Goal: Navigation & Orientation: Find specific page/section

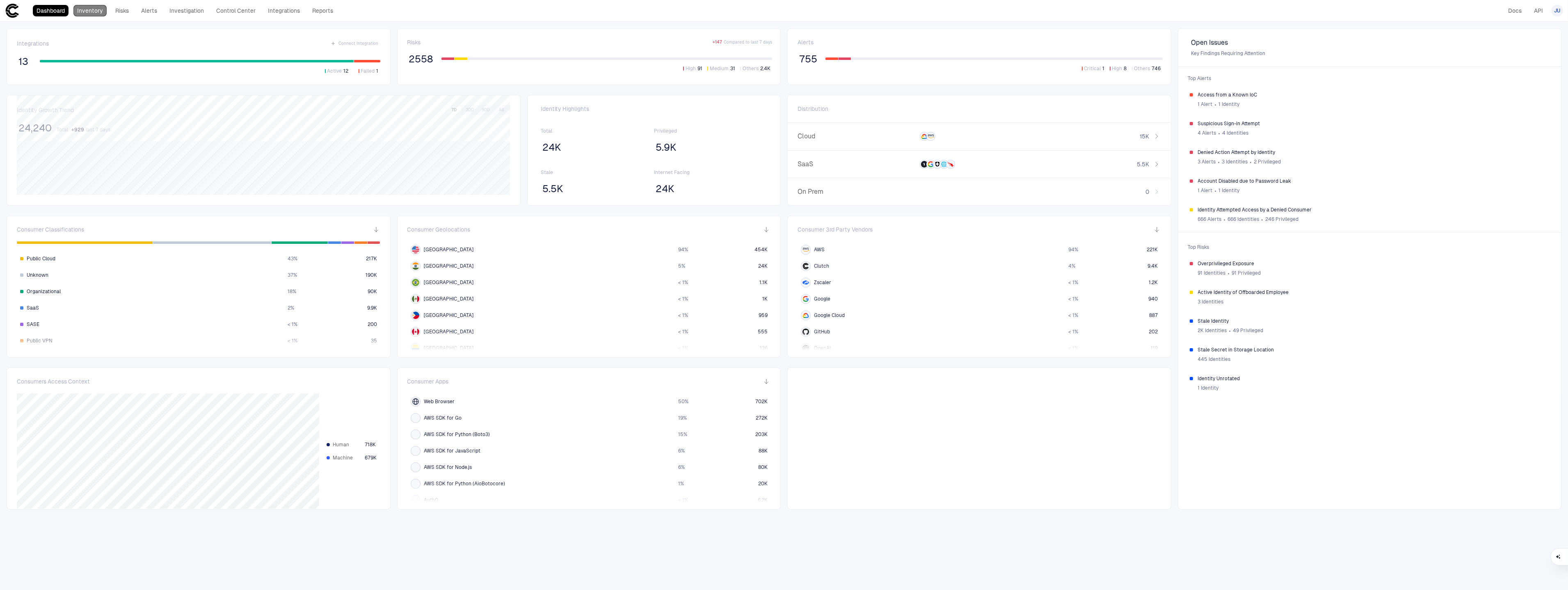
click at [99, 13] on link "Inventory" at bounding box center [90, 10] width 33 height 12
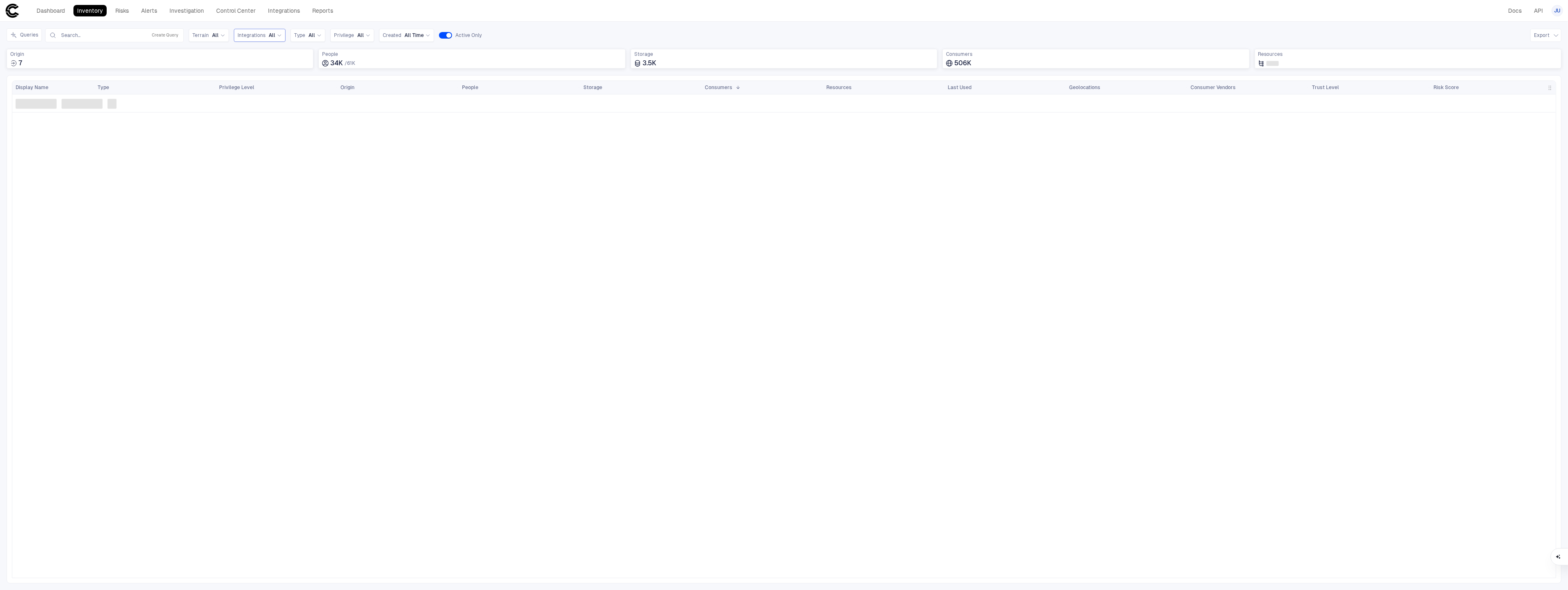
click at [256, 32] on span "Integrations" at bounding box center [251, 35] width 28 height 7
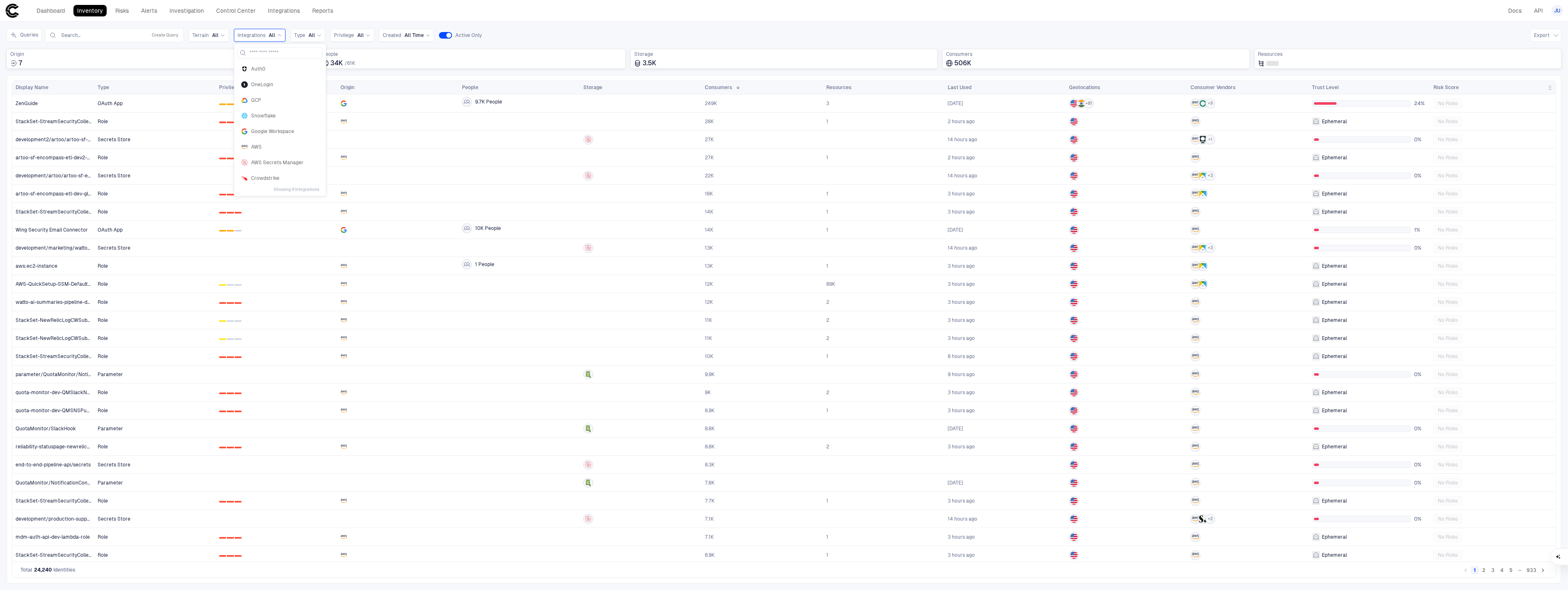
click at [284, 23] on div "Inventory Navigator Discovery AD Service Accounts Access from Non-Org Addresses…" at bounding box center [784, 306] width 1568 height 568
click at [322, 33] on div "Type All" at bounding box center [307, 35] width 35 height 13
type input "*"
click at [217, 35] on span "All" at bounding box center [215, 35] width 7 height 7
click at [390, 24] on div "Inventory Navigator Discovery AD Service Accounts Access from Non-Org Addresses…" at bounding box center [784, 306] width 1568 height 568
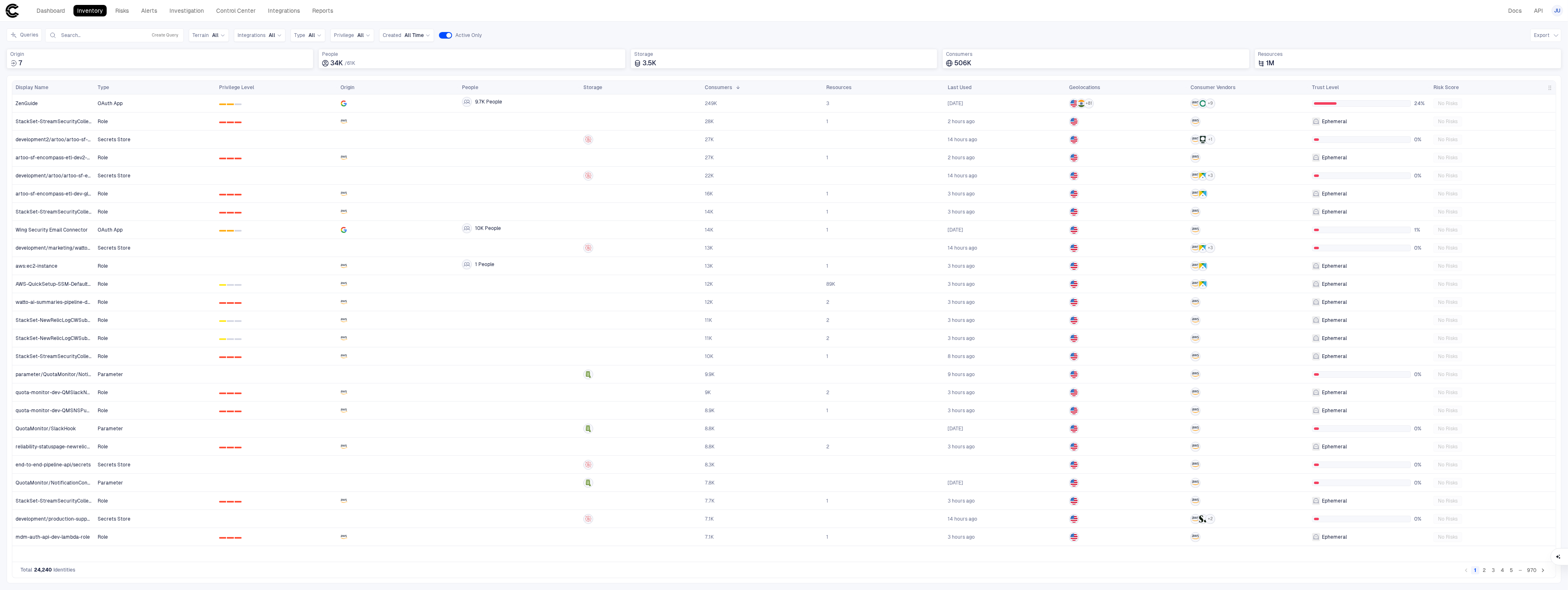
click at [127, 17] on div "Dashboard Inventory Risks Alerts Investigation Control Center Integrations Repo…" at bounding box center [170, 10] width 332 height 15
click at [127, 13] on link "Risks" at bounding box center [122, 10] width 21 height 12
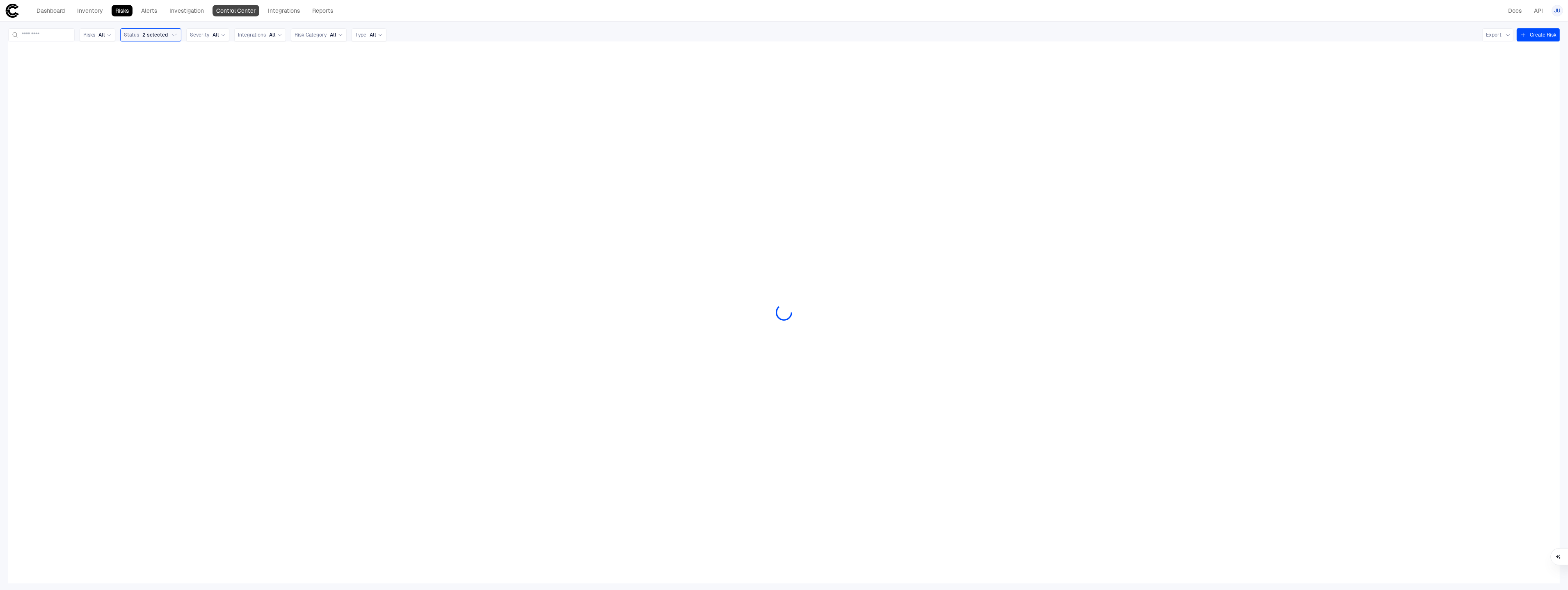
click at [229, 15] on link "Control Center" at bounding box center [236, 10] width 47 height 12
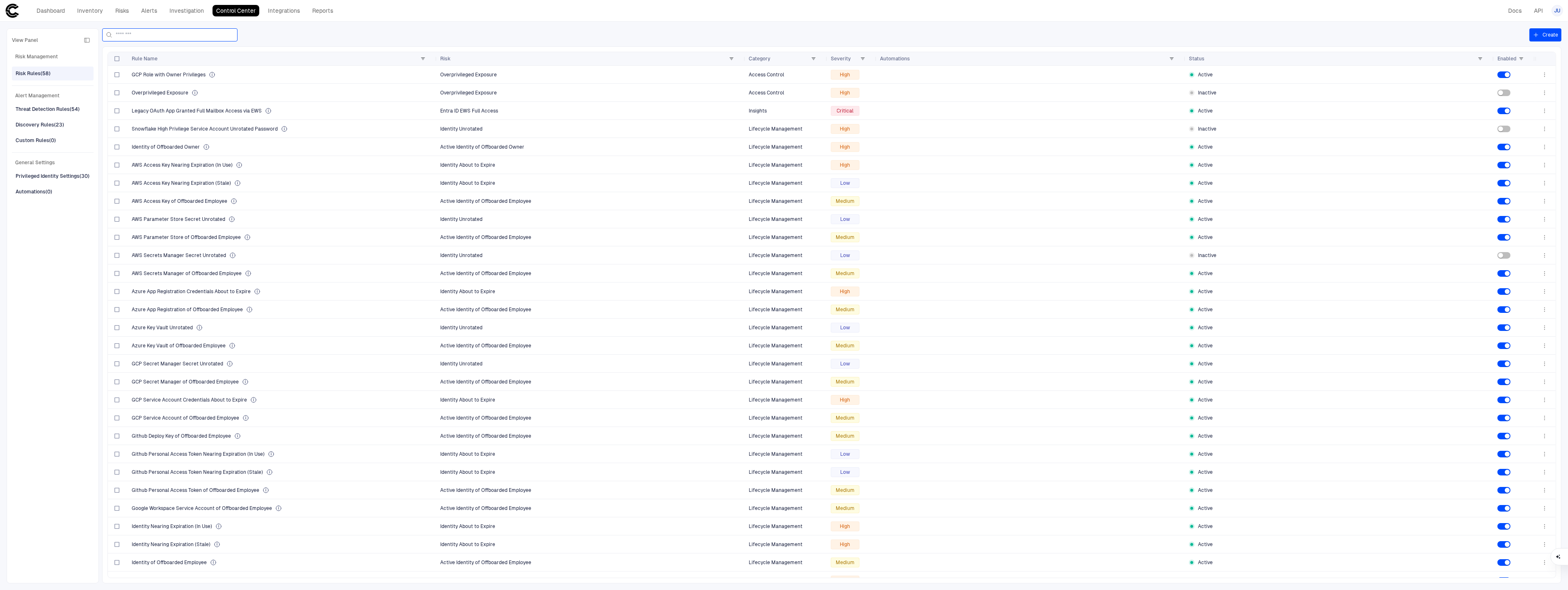
click at [169, 37] on input at bounding box center [175, 35] width 118 height 12
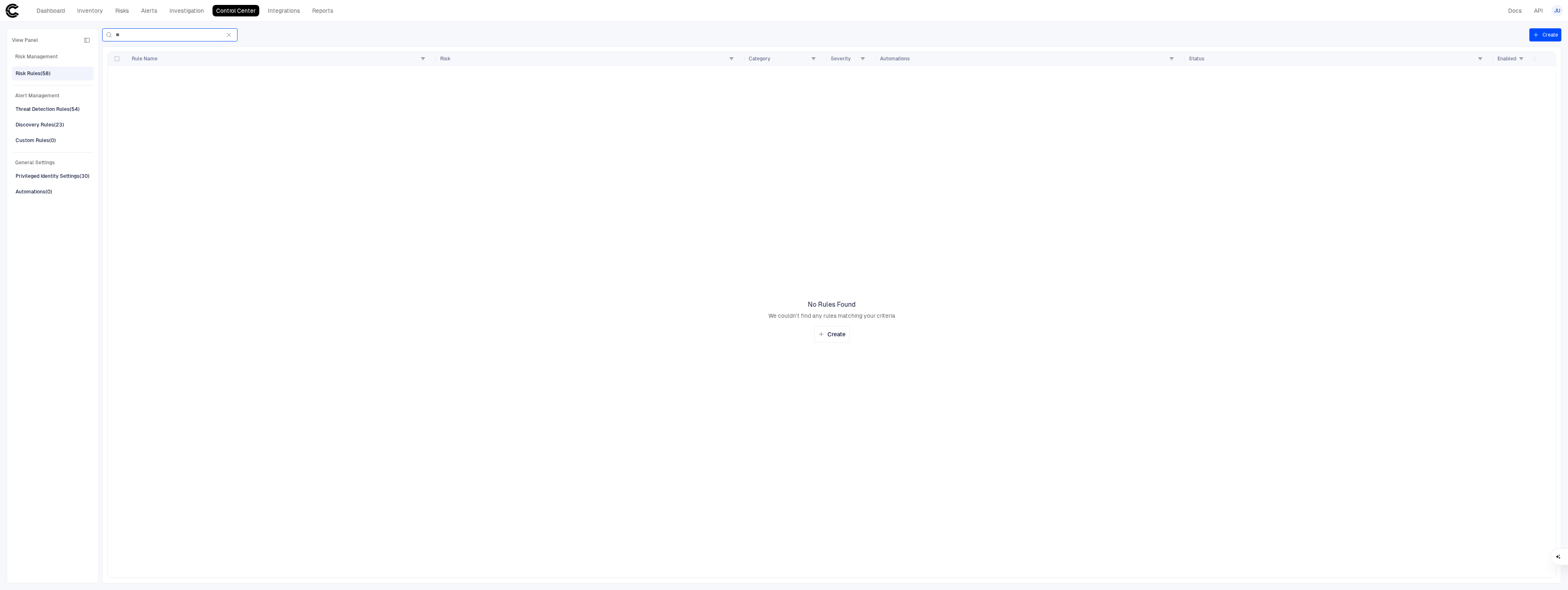
type input "*"
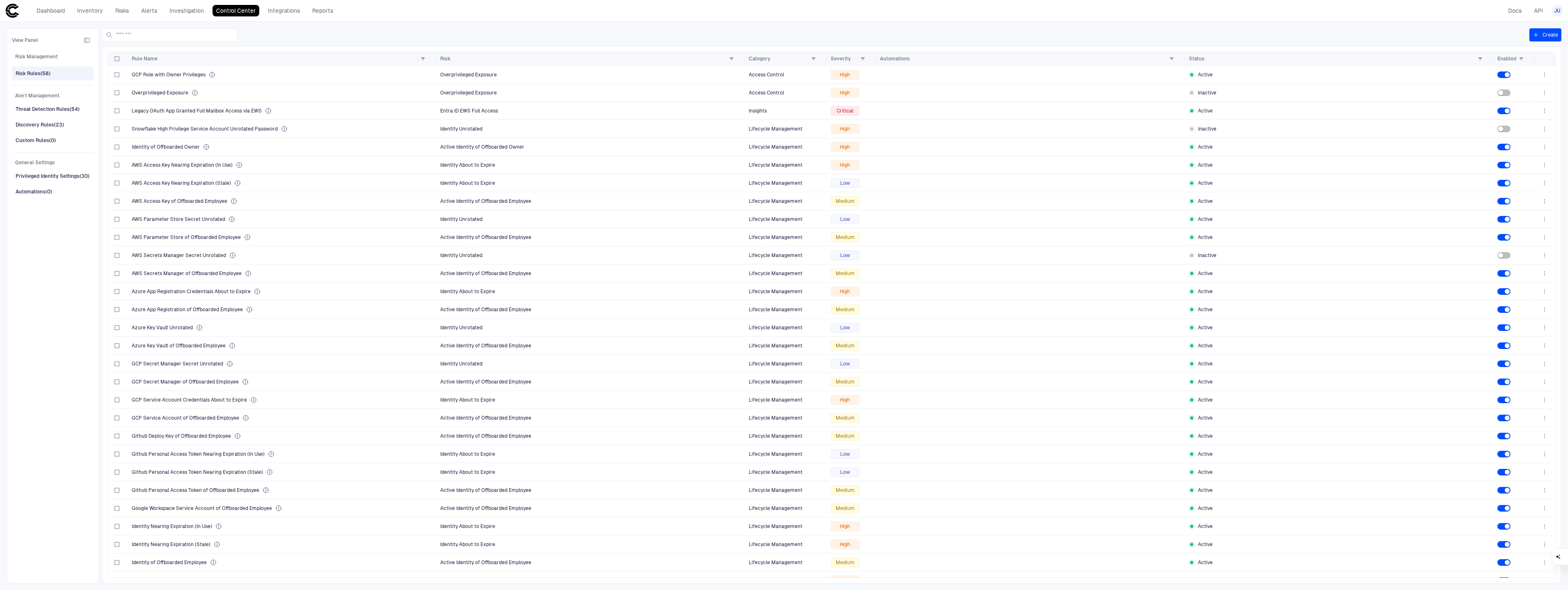
click at [295, 18] on header "Dashboard Inventory Risks Alerts Investigation Control Center Integrations Repo…" at bounding box center [784, 11] width 1568 height 22
click at [290, 15] on link "Integrations" at bounding box center [284, 10] width 40 height 12
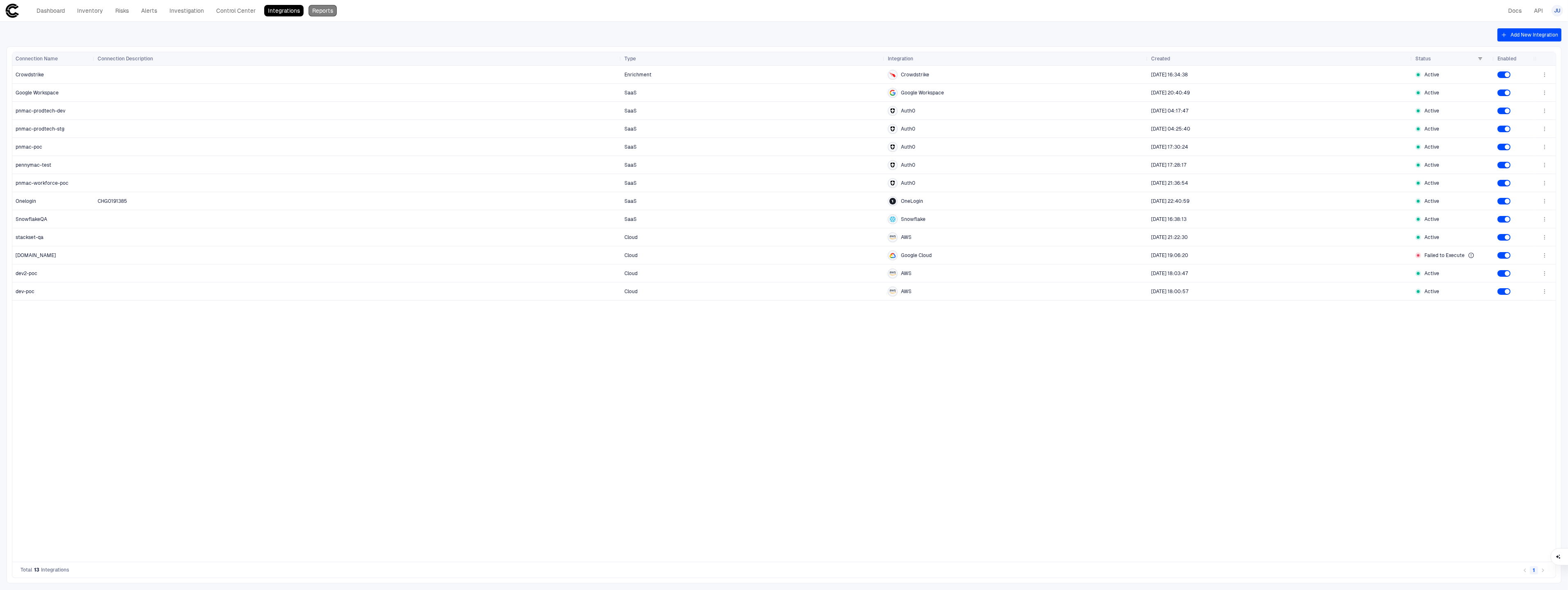
click at [309, 9] on link "Reports" at bounding box center [323, 10] width 29 height 12
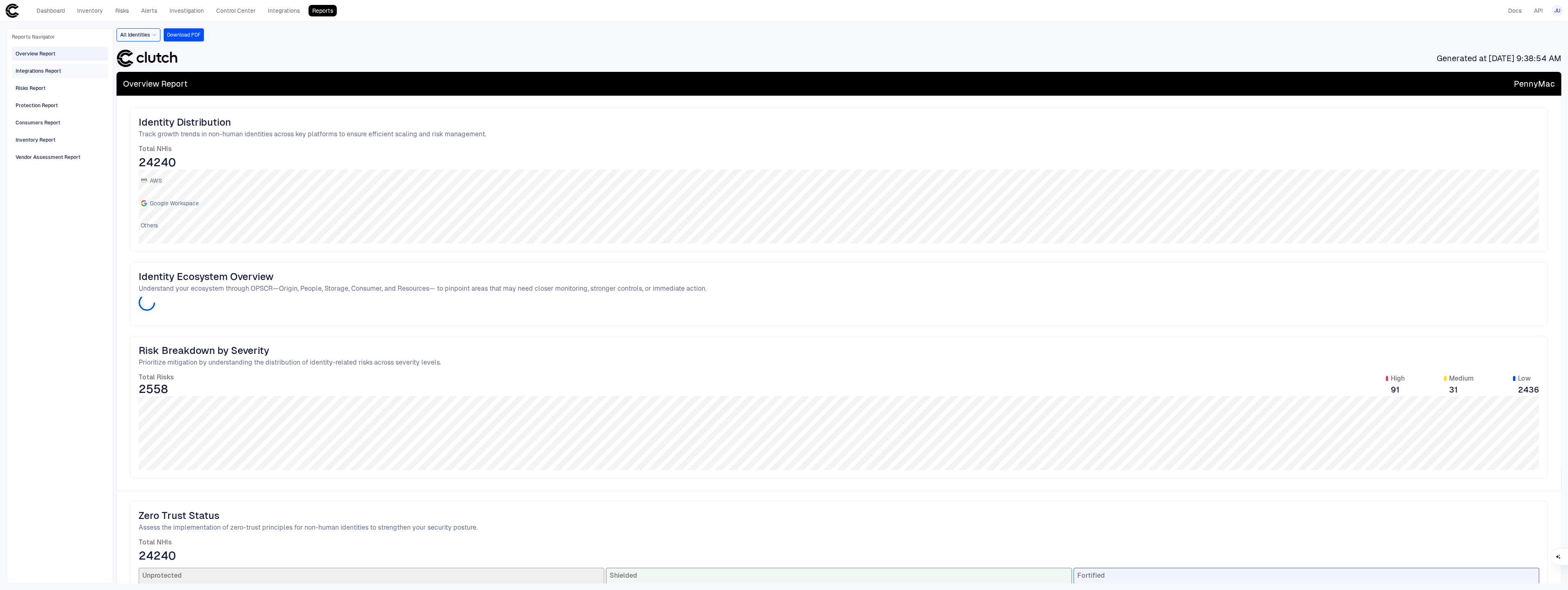
click at [63, 74] on div "Integrations Report" at bounding box center [61, 71] width 90 height 13
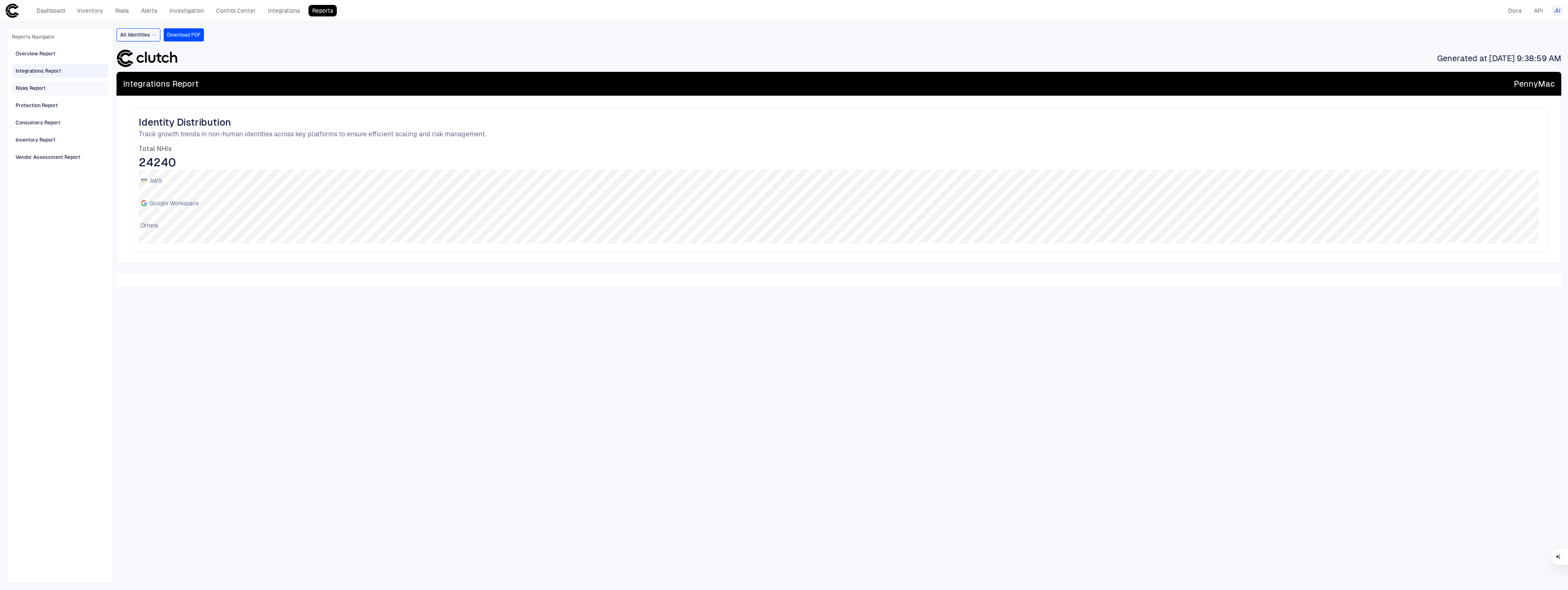
click at [63, 85] on div "Risks Report" at bounding box center [61, 88] width 90 height 13
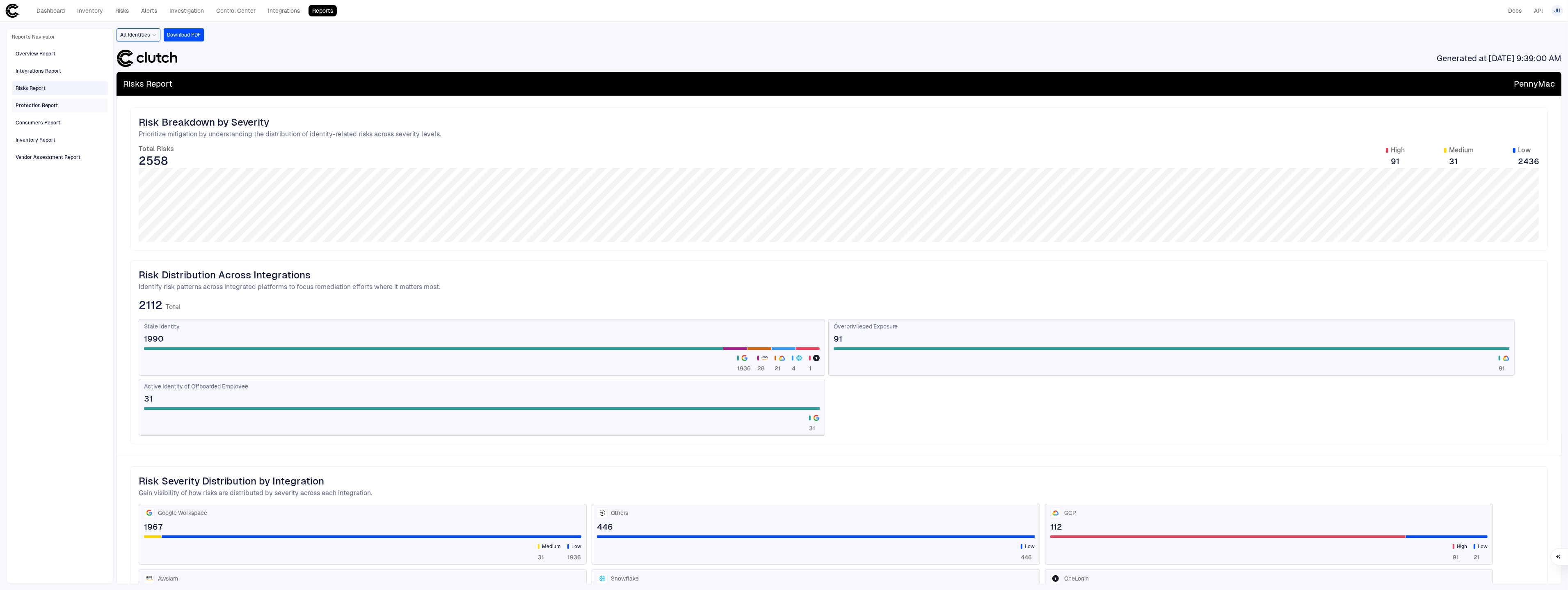
click at [63, 107] on div "Protection Report" at bounding box center [61, 105] width 90 height 13
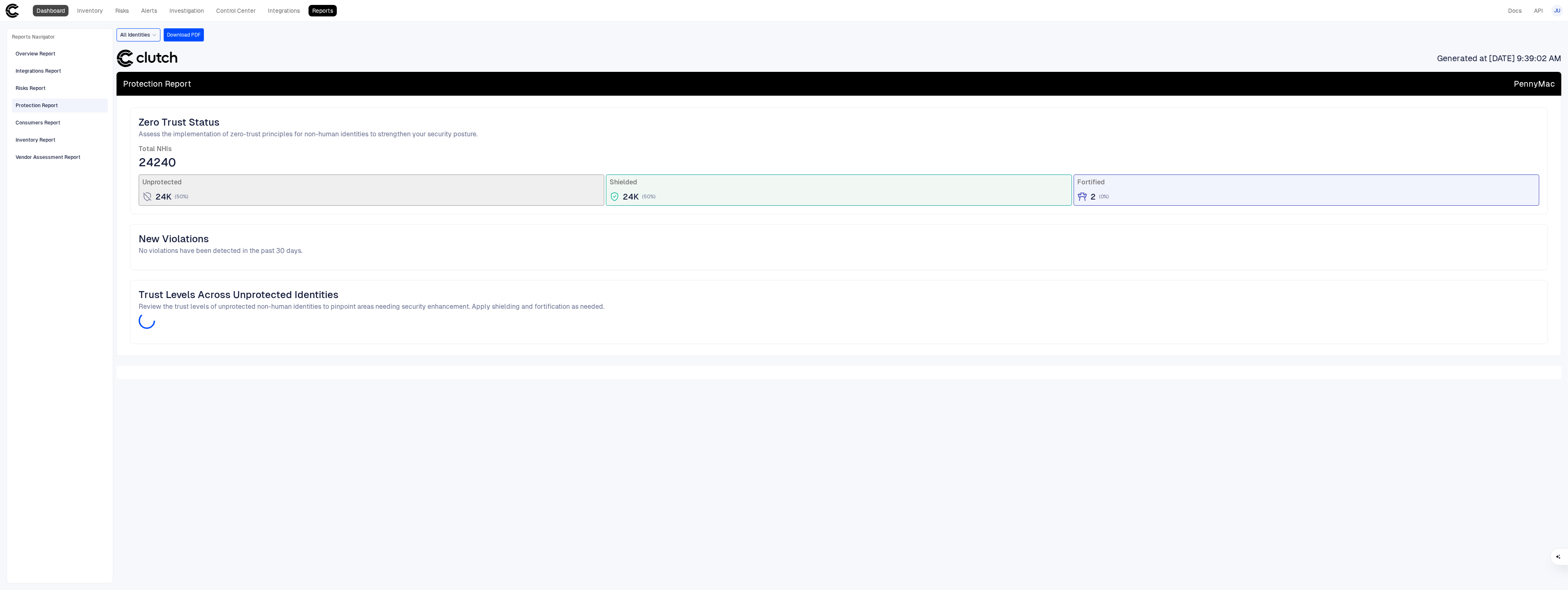
click at [56, 15] on link "Dashboard" at bounding box center [51, 10] width 36 height 12
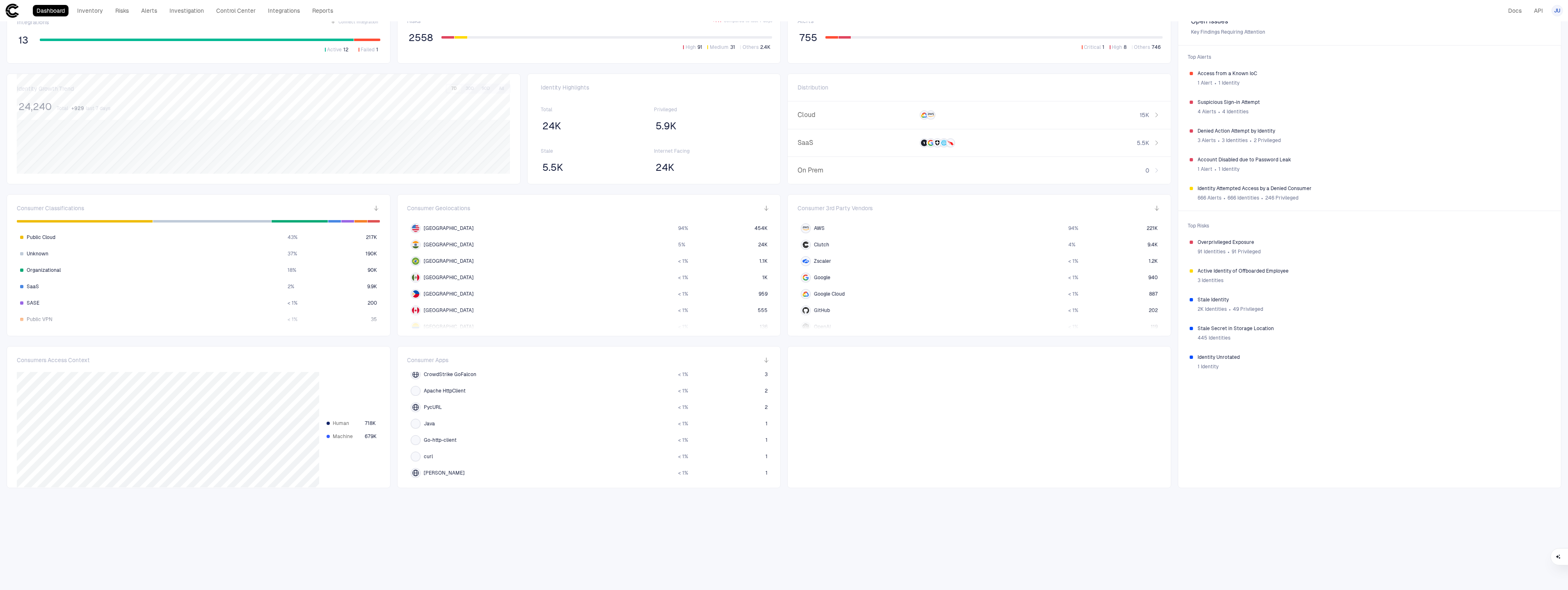
scroll to position [22, 0]
